Goal: Check status: Check status

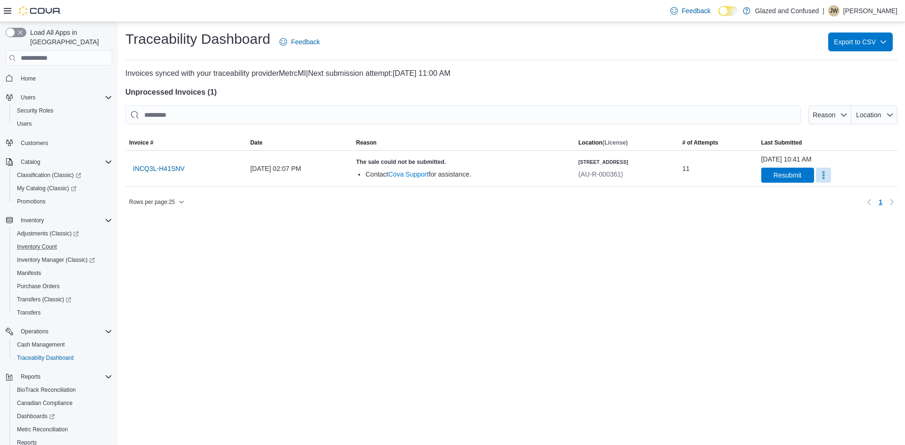
scroll to position [43, 0]
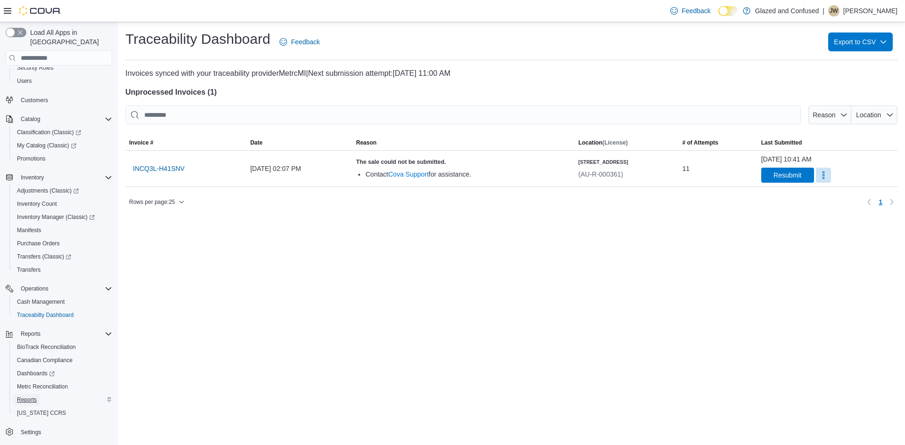
click at [33, 396] on span "Reports" at bounding box center [27, 400] width 20 height 8
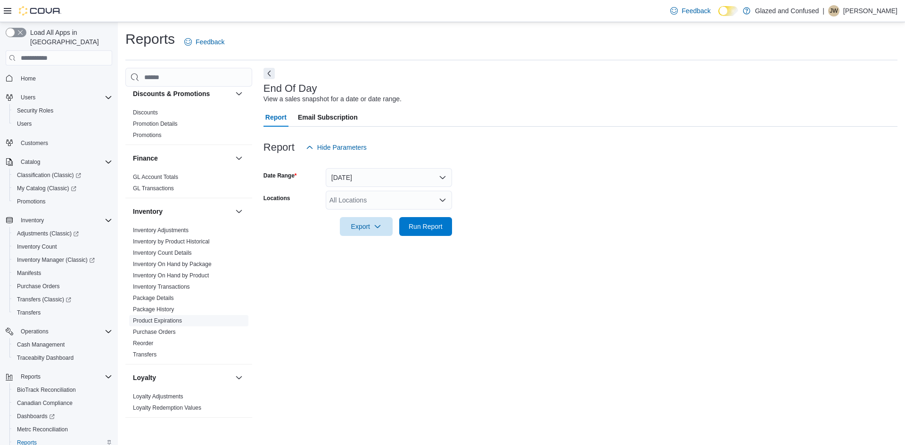
scroll to position [236, 0]
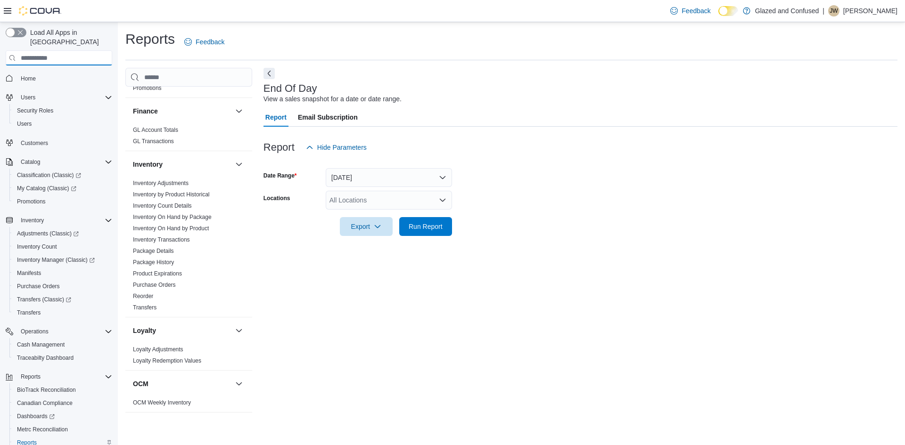
click at [27, 53] on input "search" at bounding box center [59, 57] width 106 height 15
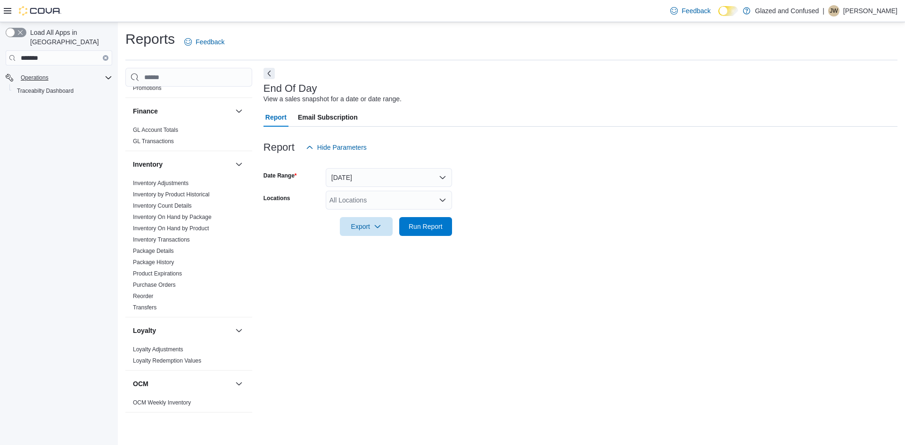
click at [104, 72] on div "Operations" at bounding box center [64, 77] width 95 height 11
click at [65, 87] on span "Traceabilty Dashboard" at bounding box center [45, 91] width 57 height 8
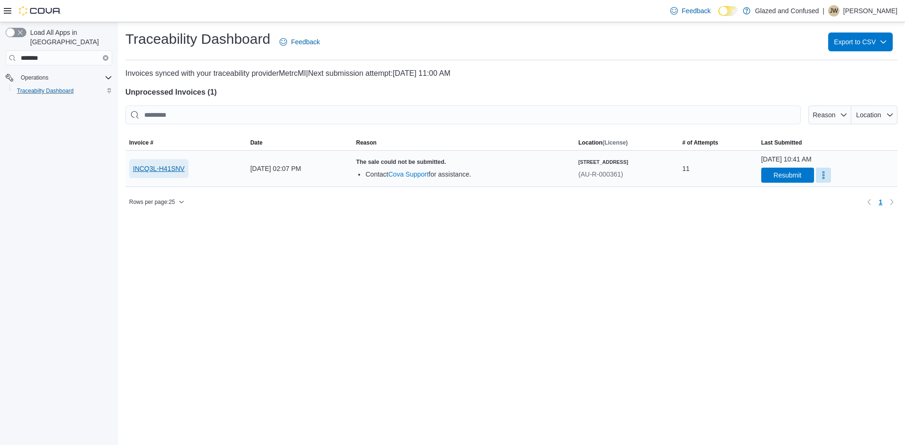
click at [177, 169] on span "INCQ3L-H41SNV" at bounding box center [159, 168] width 52 height 9
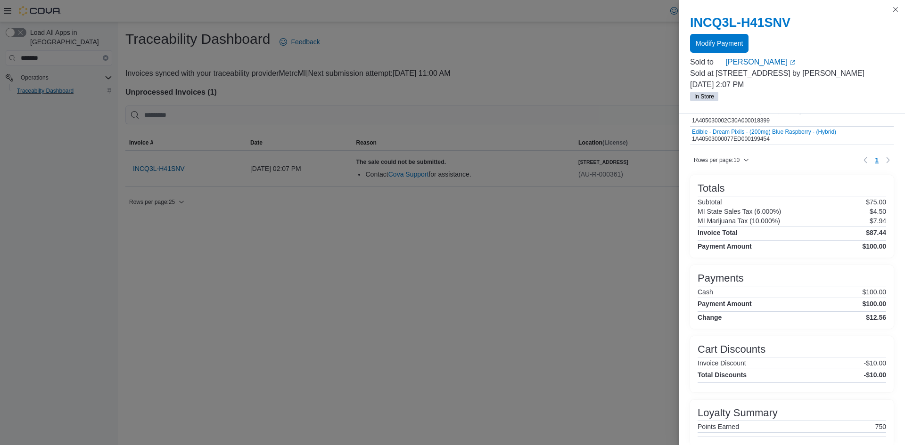
scroll to position [227, 0]
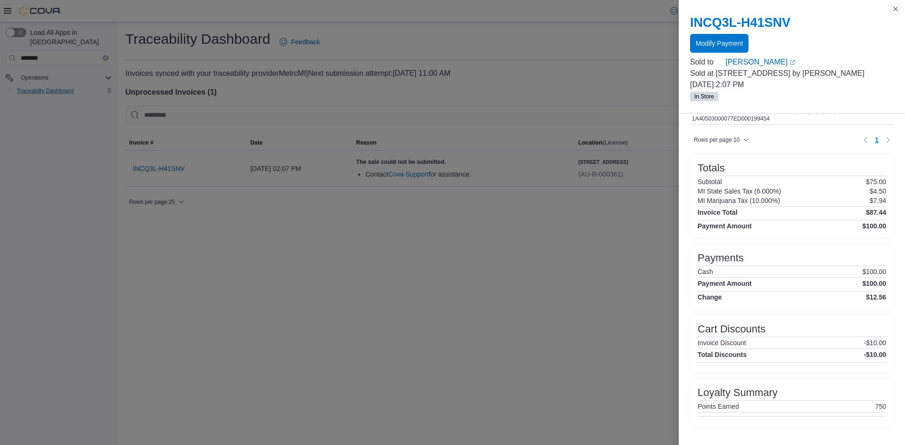
click at [897, 7] on button "Close this dialog" at bounding box center [894, 8] width 11 height 11
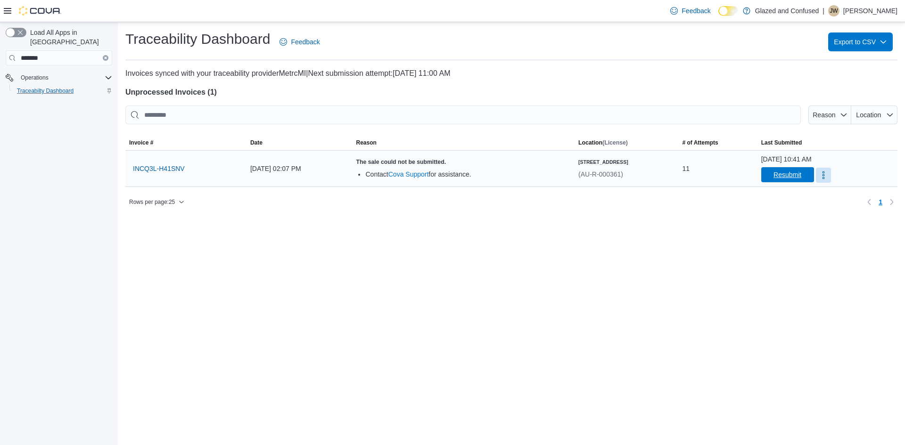
click at [795, 177] on span "Resubmit" at bounding box center [787, 174] width 28 height 9
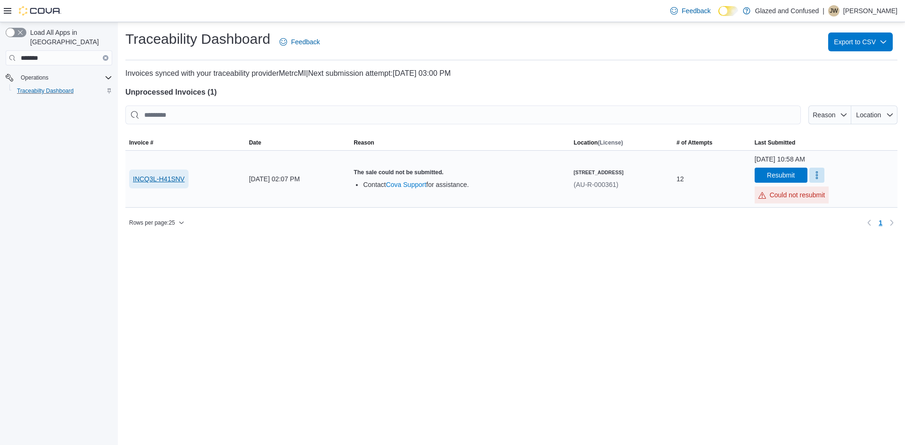
click at [173, 181] on span "INCQ3L-H41SNV" at bounding box center [159, 178] width 52 height 9
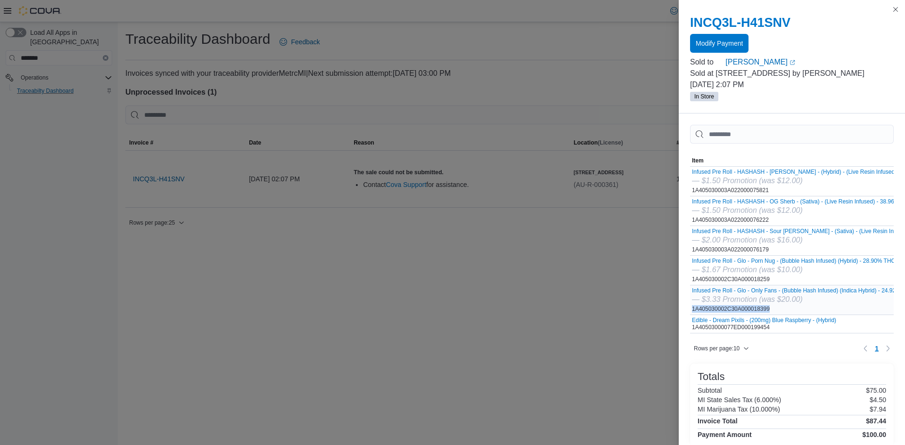
drag, startPoint x: 775, startPoint y: 321, endPoint x: 691, endPoint y: 325, distance: 83.5
click at [691, 315] on div "Infused Pre Roll - Glo - Only Fans - (Bubble Hash Infused) (Indica Hybrid) - 24…" at bounding box center [827, 299] width 275 height 29
copy div "1A405030002C30A000018399"
click at [893, 11] on button "Close this dialog" at bounding box center [894, 8] width 11 height 11
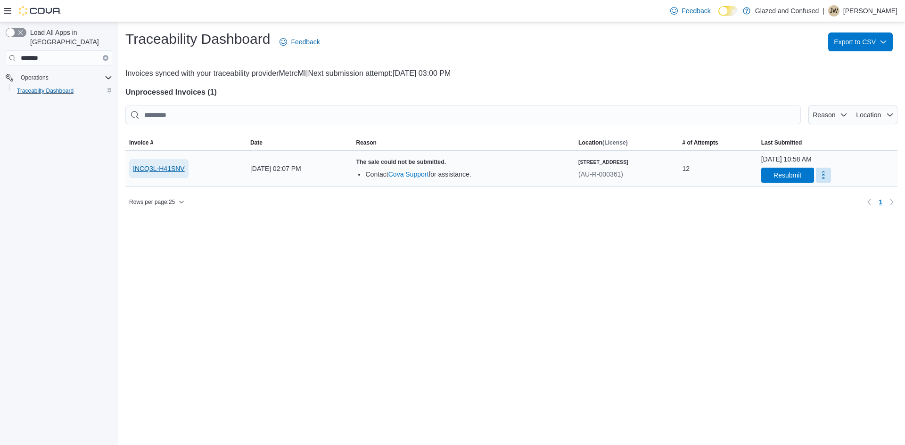
click at [166, 168] on span "INCQ3L-H41SNV" at bounding box center [159, 168] width 52 height 9
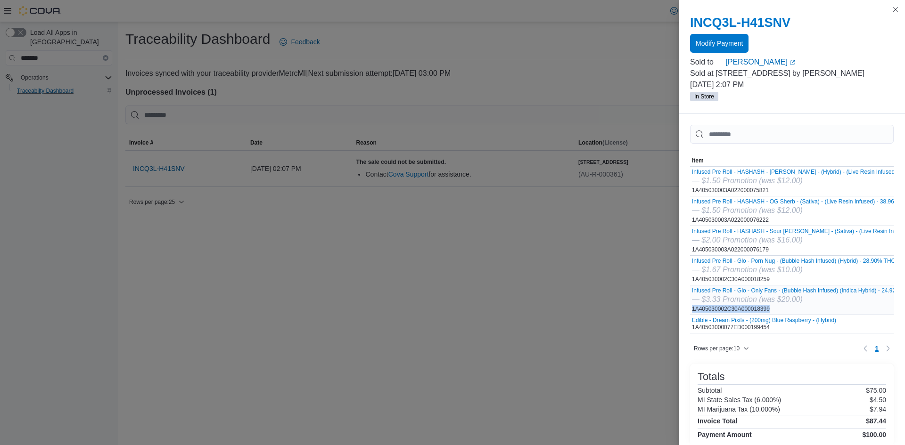
drag, startPoint x: 770, startPoint y: 320, endPoint x: 690, endPoint y: 322, distance: 80.1
click at [690, 315] on div "Infused Pre Roll - Glo - Only Fans - (Bubble Hash Infused) (Indica Hybrid) - 24…" at bounding box center [827, 299] width 275 height 29
copy div "1A405030002C30A000018399"
drag, startPoint x: 770, startPoint y: 202, endPoint x: 691, endPoint y: 203, distance: 79.2
click at [691, 196] on div "Infused Pre Roll - HASHASH - Candy Runtz - (Hybrid) - (Live Resin Infused) - 41…" at bounding box center [827, 181] width 275 height 29
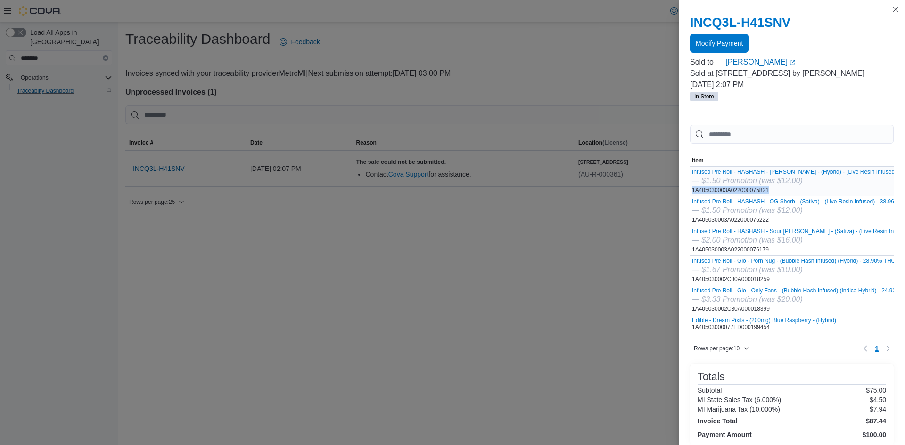
copy div "1A405030003A022000075821"
drag, startPoint x: 772, startPoint y: 231, endPoint x: 691, endPoint y: 235, distance: 80.6
click at [691, 226] on div "Infused Pre Roll - HASHASH - OG Sherb - (Sativa) - (Live Resin Infused) - 38.96…" at bounding box center [827, 210] width 275 height 29
copy div "1A405030003A022000076222"
drag, startPoint x: 773, startPoint y: 261, endPoint x: 691, endPoint y: 261, distance: 82.0
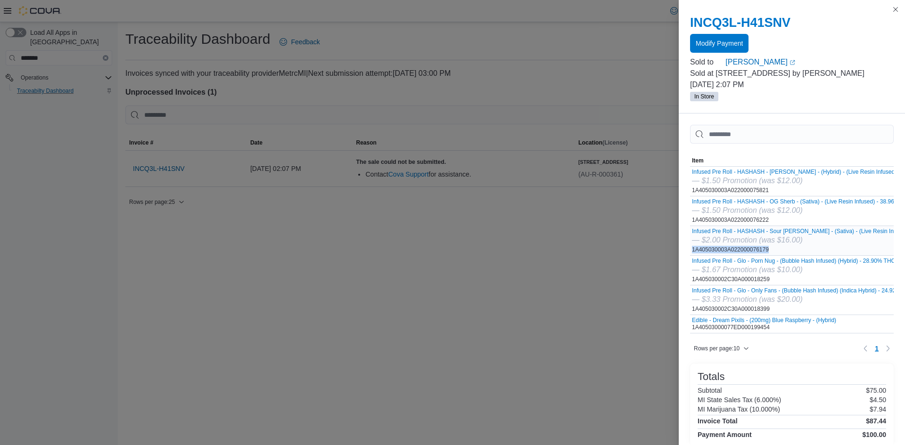
click at [691, 255] on div "Infused Pre Roll - HASHASH - Sour Tangie - (Sativa) - (Live Resin Infused) - 42…" at bounding box center [827, 240] width 275 height 29
copy div "1A405030003A022000076179"
drag, startPoint x: 773, startPoint y: 337, endPoint x: 690, endPoint y: 340, distance: 82.5
click at [690, 333] on div "Edible - Dream Pixils - (200mg) Blue Raspberry - (Hybrid) 1A40503000077ED000199…" at bounding box center [827, 324] width 275 height 18
copy div "1A40503000077ED000199454"
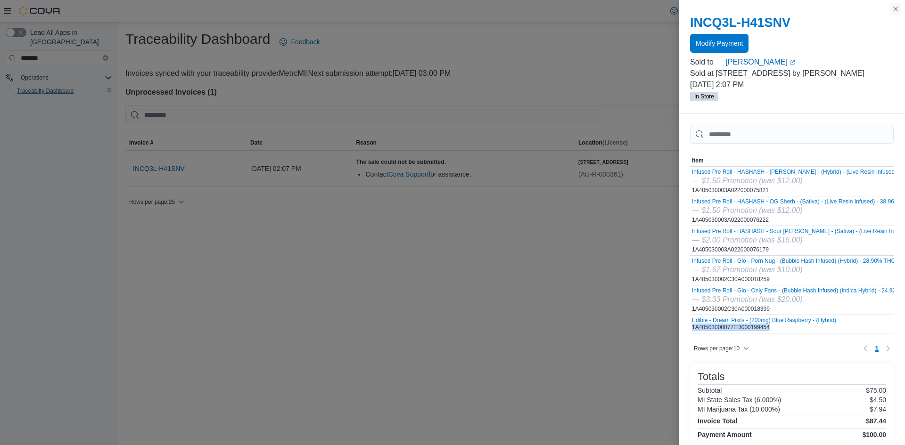
click at [894, 8] on button "Close this dialog" at bounding box center [894, 8] width 11 height 11
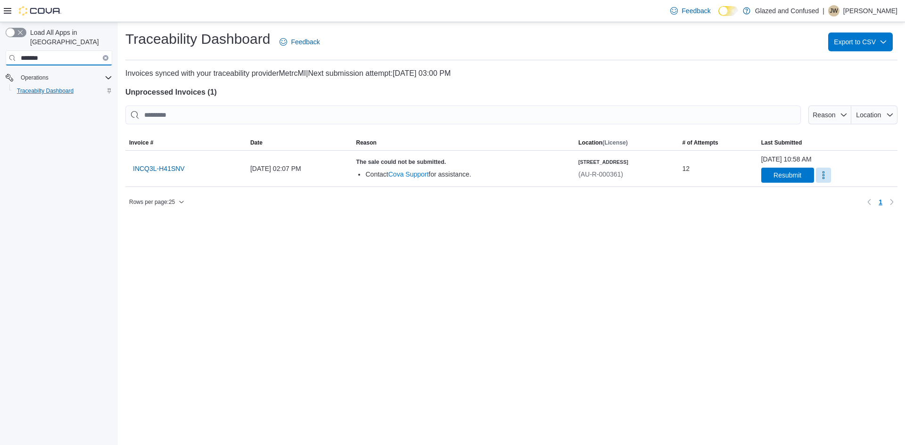
drag, startPoint x: 47, startPoint y: 50, endPoint x: 12, endPoint y: 53, distance: 34.5
click at [12, 53] on input "*******" at bounding box center [59, 57] width 106 height 15
type input "**********"
click at [105, 57] on icon "Clear input" at bounding box center [106, 58] width 2 height 2
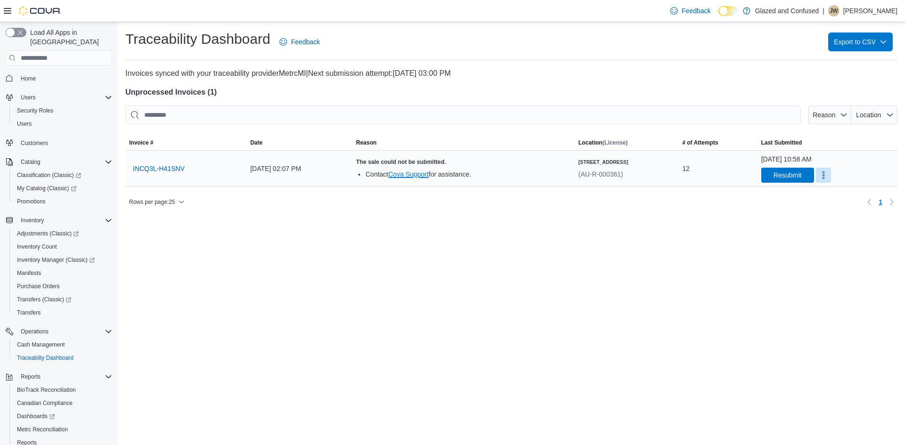
click at [410, 173] on link "Cova Support" at bounding box center [408, 175] width 41 height 8
click at [421, 174] on link "Cova Support" at bounding box center [408, 175] width 41 height 8
click at [420, 175] on link "Cova Support" at bounding box center [408, 175] width 41 height 8
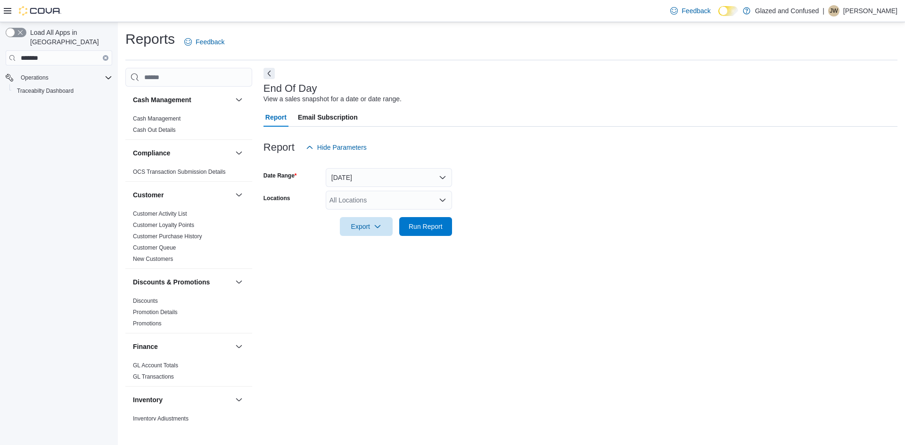
click at [105, 57] on icon "Clear input" at bounding box center [105, 58] width 3 height 3
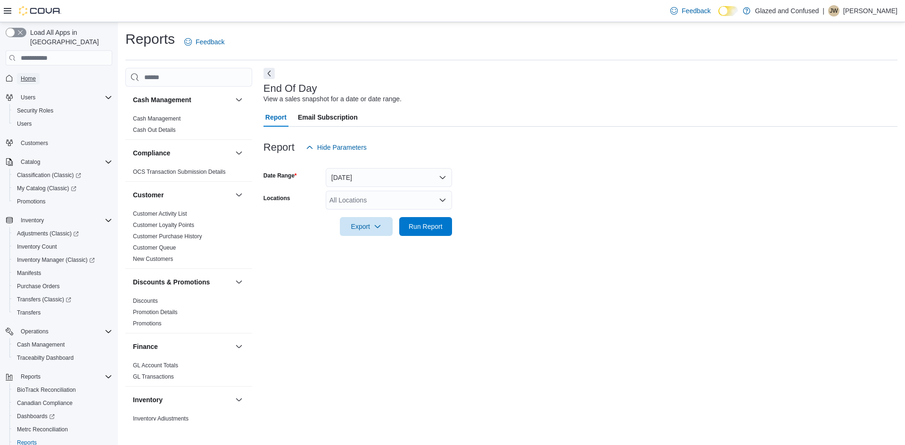
click at [32, 75] on span "Home" at bounding box center [28, 79] width 15 height 8
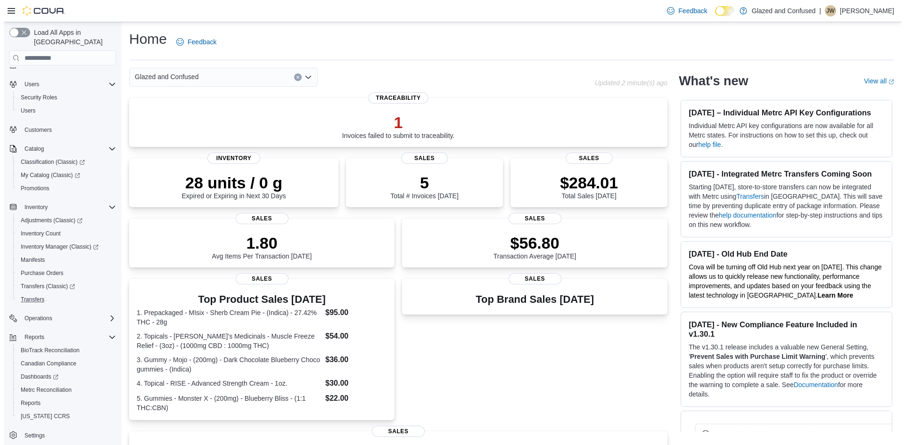
scroll to position [16, 0]
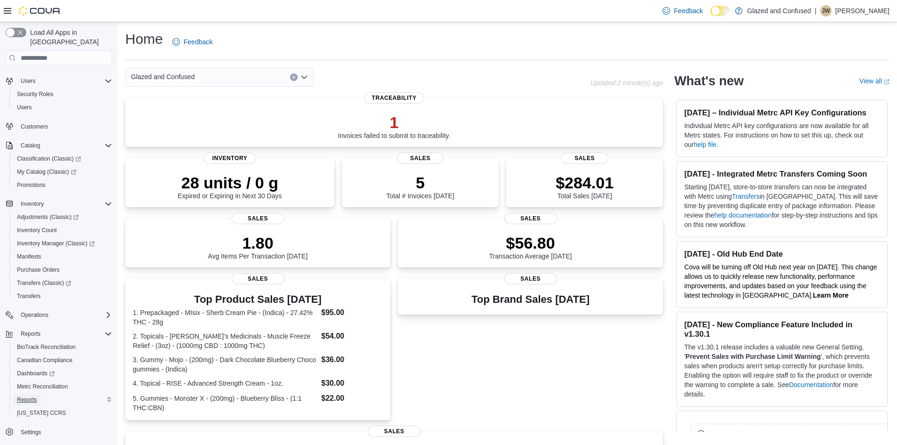
click at [31, 396] on span "Reports" at bounding box center [27, 400] width 20 height 8
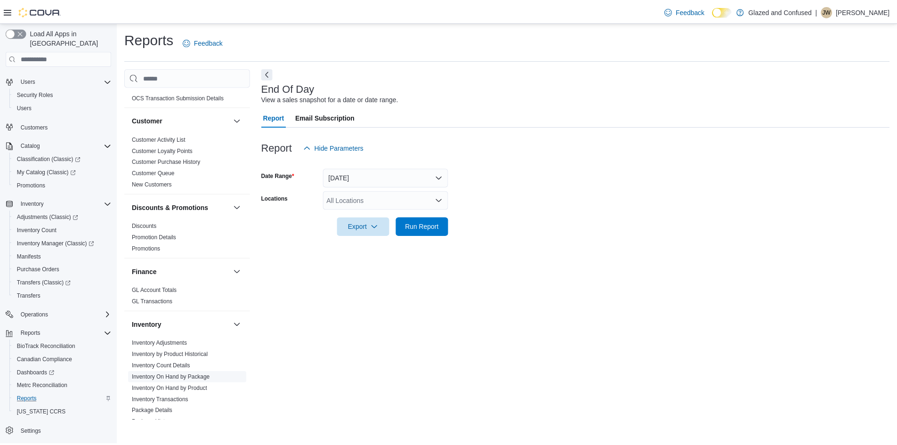
scroll to position [188, 0]
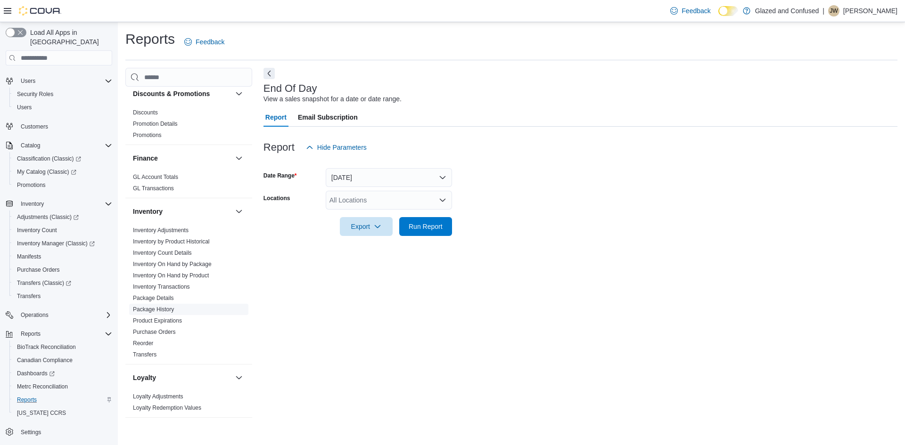
click at [167, 310] on link "Package History" at bounding box center [153, 309] width 41 height 7
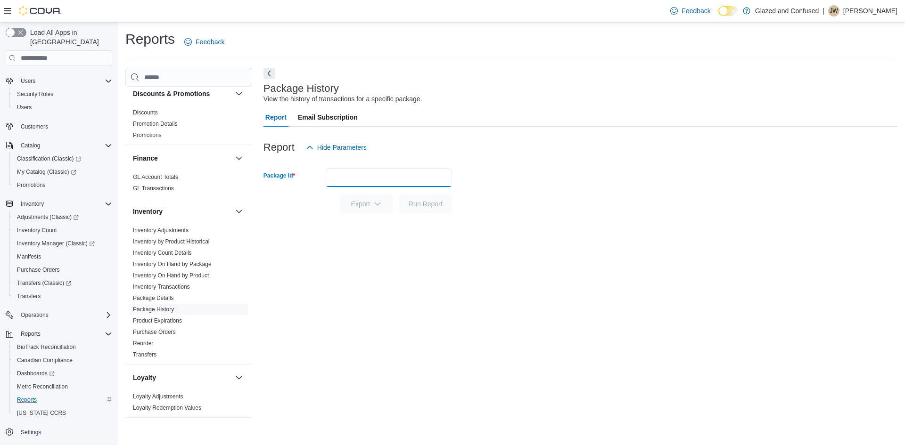
paste input "**********"
type input "**********"
click at [438, 203] on span "Run Report" at bounding box center [425, 203] width 34 height 9
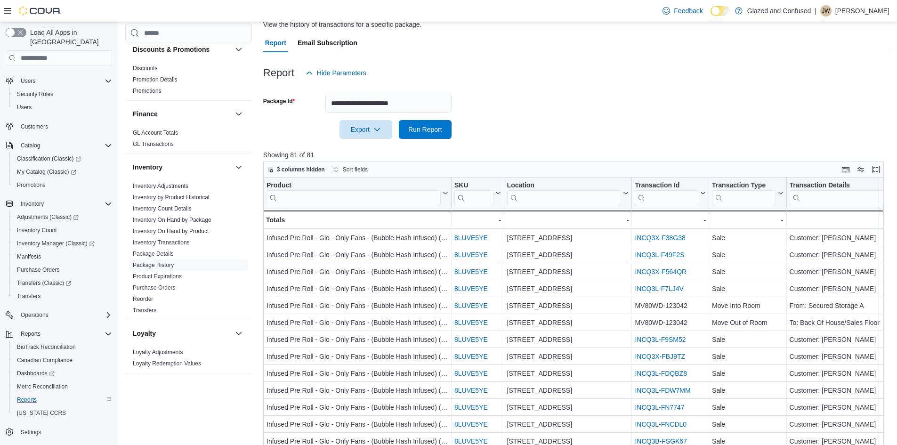
scroll to position [155, 0]
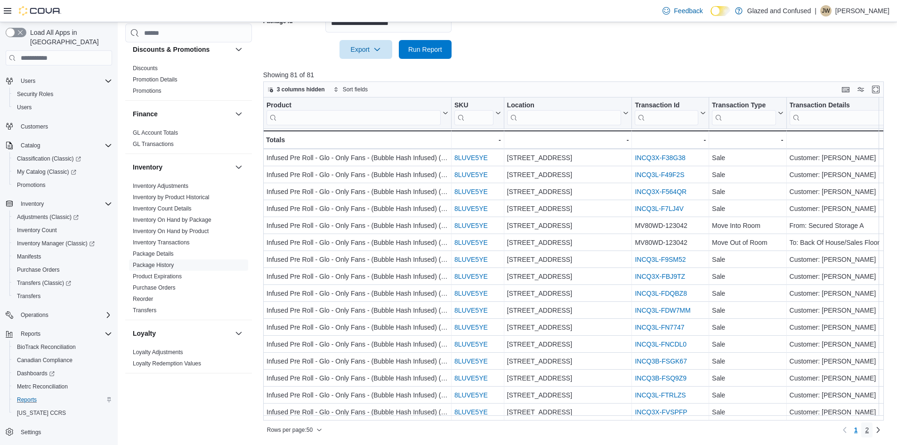
click at [869, 431] on span "2" at bounding box center [867, 429] width 4 height 9
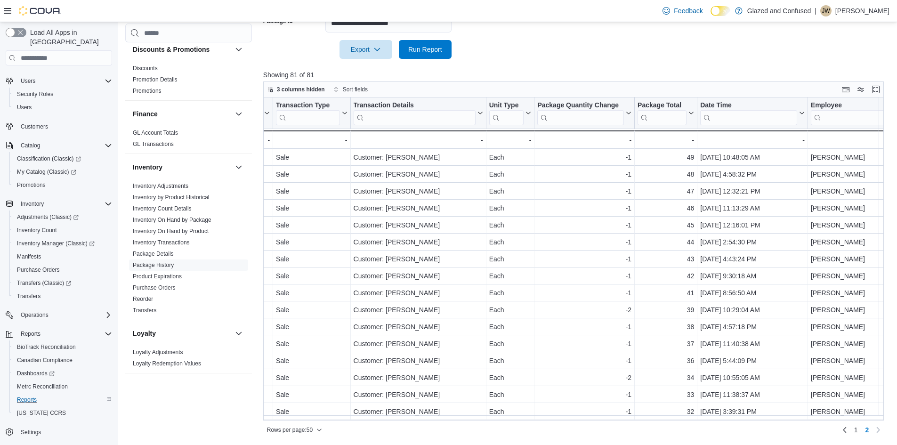
scroll to position [107, 0]
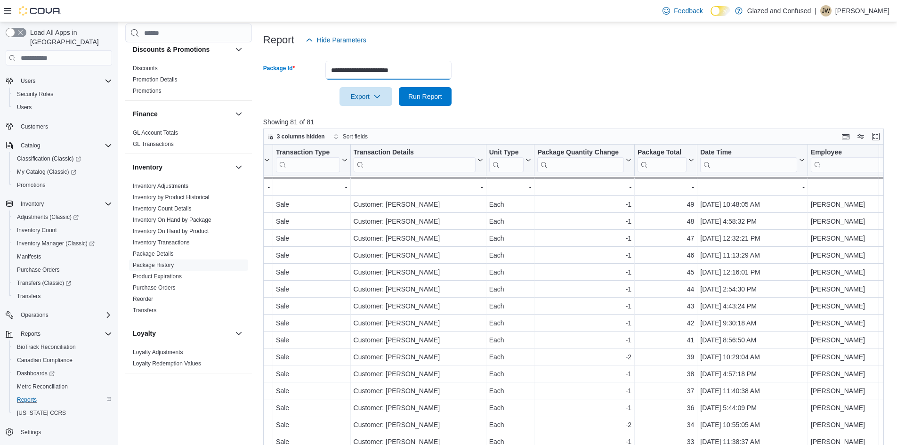
drag, startPoint x: 424, startPoint y: 69, endPoint x: 324, endPoint y: 79, distance: 101.4
click at [324, 79] on div "**********" at bounding box center [357, 70] width 188 height 19
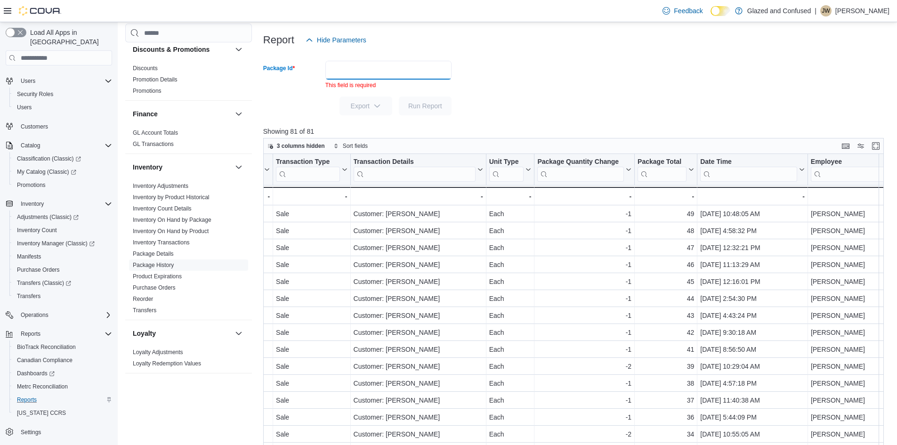
paste input "**********"
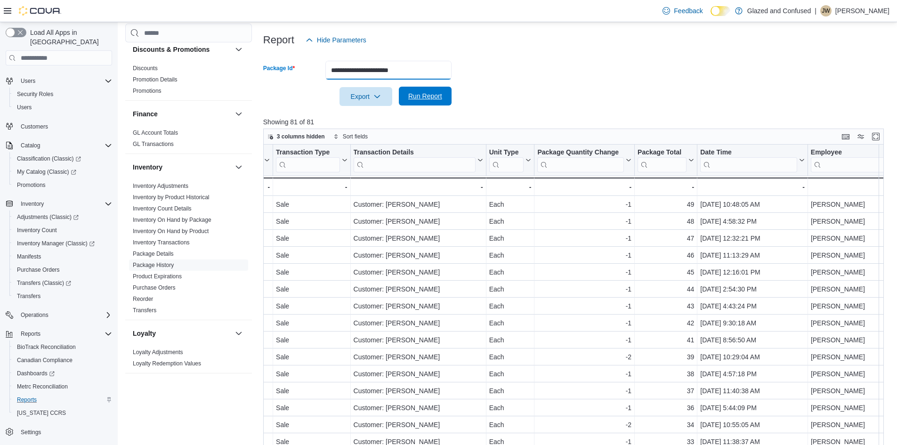
type input "**********"
click at [424, 99] on span "Run Report" at bounding box center [425, 95] width 34 height 9
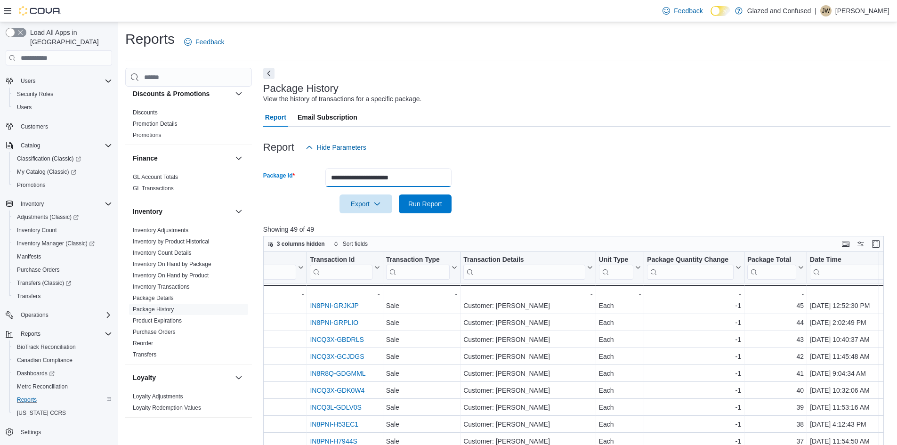
drag, startPoint x: 424, startPoint y: 176, endPoint x: 327, endPoint y: 188, distance: 96.8
click at [327, 188] on form "**********" at bounding box center [577, 185] width 628 height 57
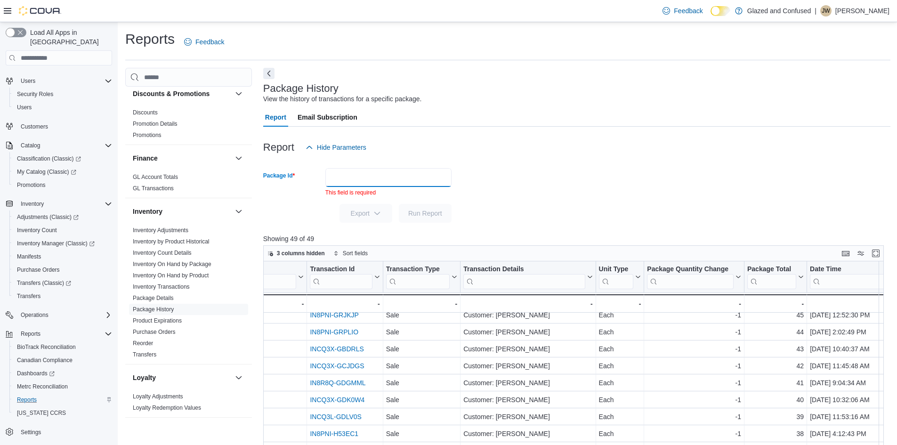
paste input "**********"
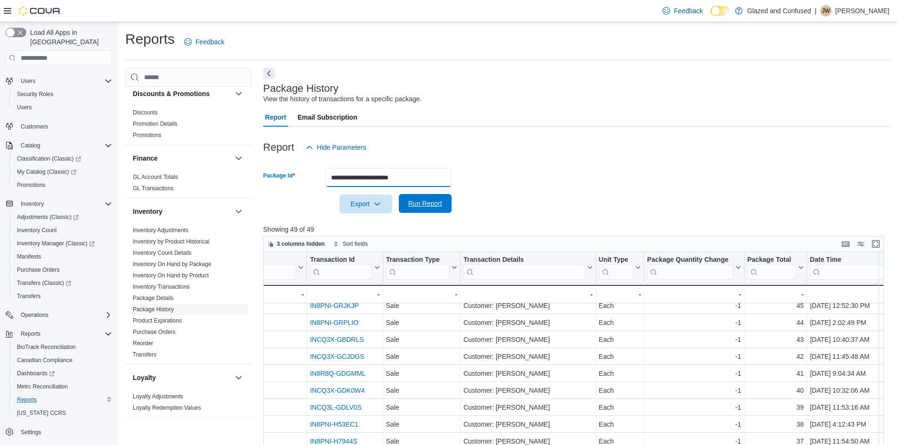
type input "**********"
click at [440, 207] on span "Run Report" at bounding box center [425, 203] width 34 height 9
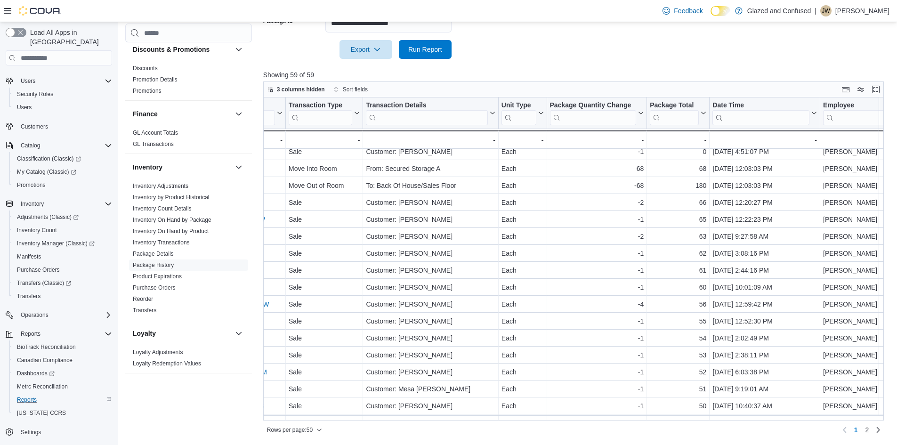
scroll to position [141, 451]
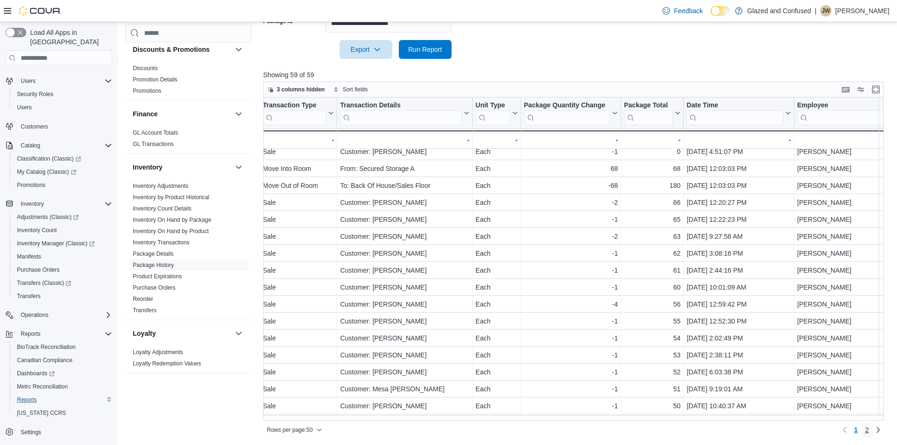
click at [869, 429] on span "2" at bounding box center [867, 429] width 4 height 9
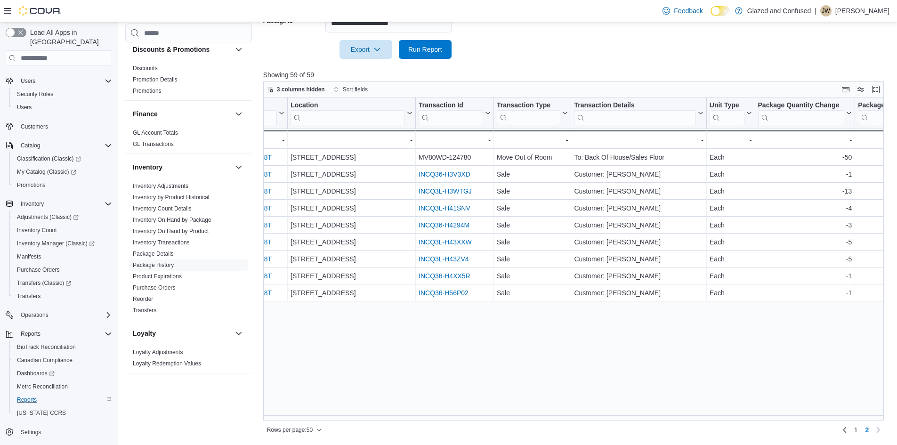
scroll to position [0, 306]
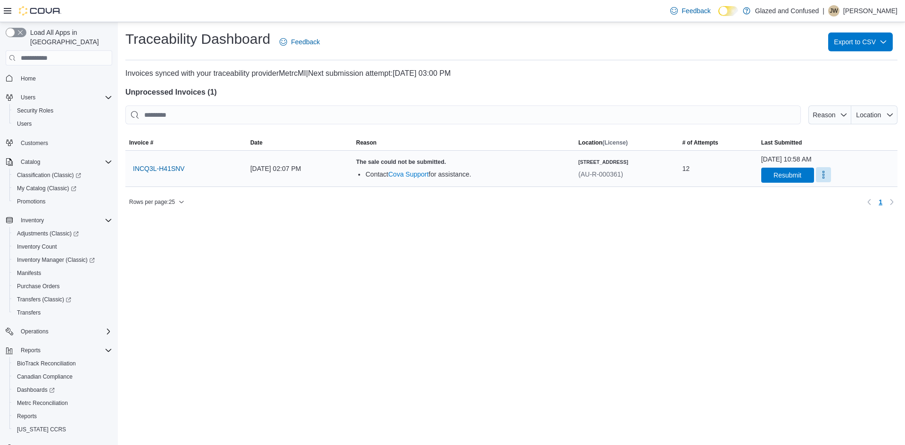
click at [824, 177] on button "More" at bounding box center [823, 174] width 15 height 15
click at [854, 198] on span "Mark as Resolved" at bounding box center [850, 198] width 53 height 9
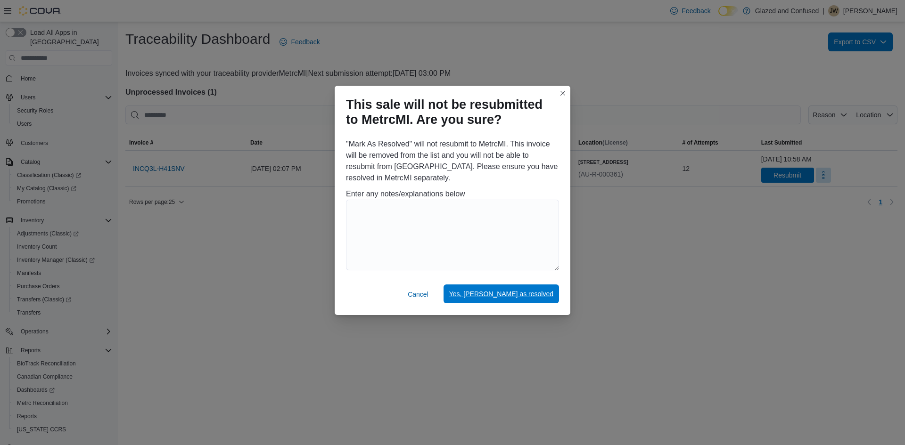
click at [528, 291] on span "Yes, mark as resolved" at bounding box center [501, 293] width 104 height 9
